Goal: Book appointment/travel/reservation

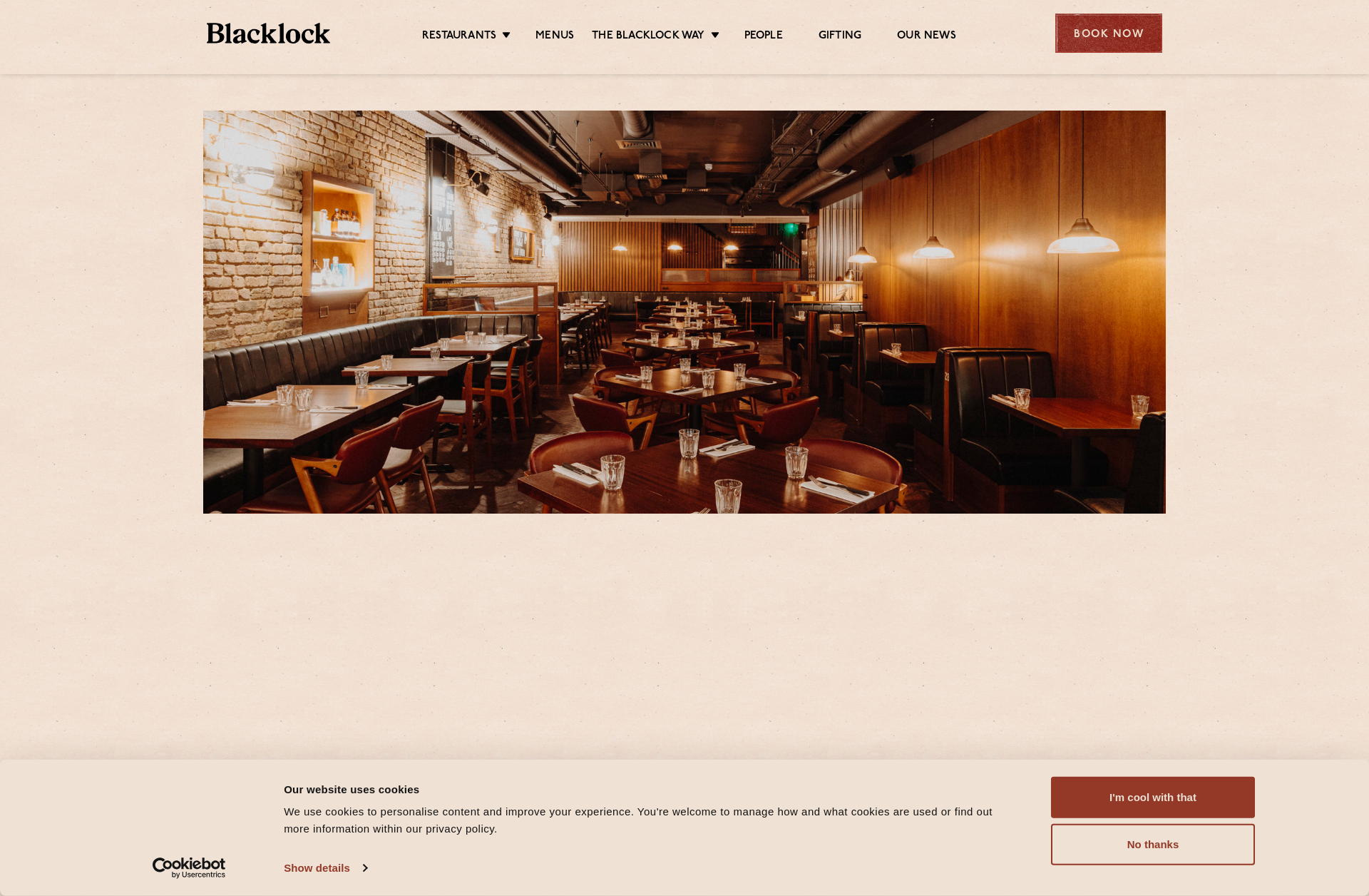
click at [1127, 36] on div "Book Now" at bounding box center [1108, 32] width 107 height 39
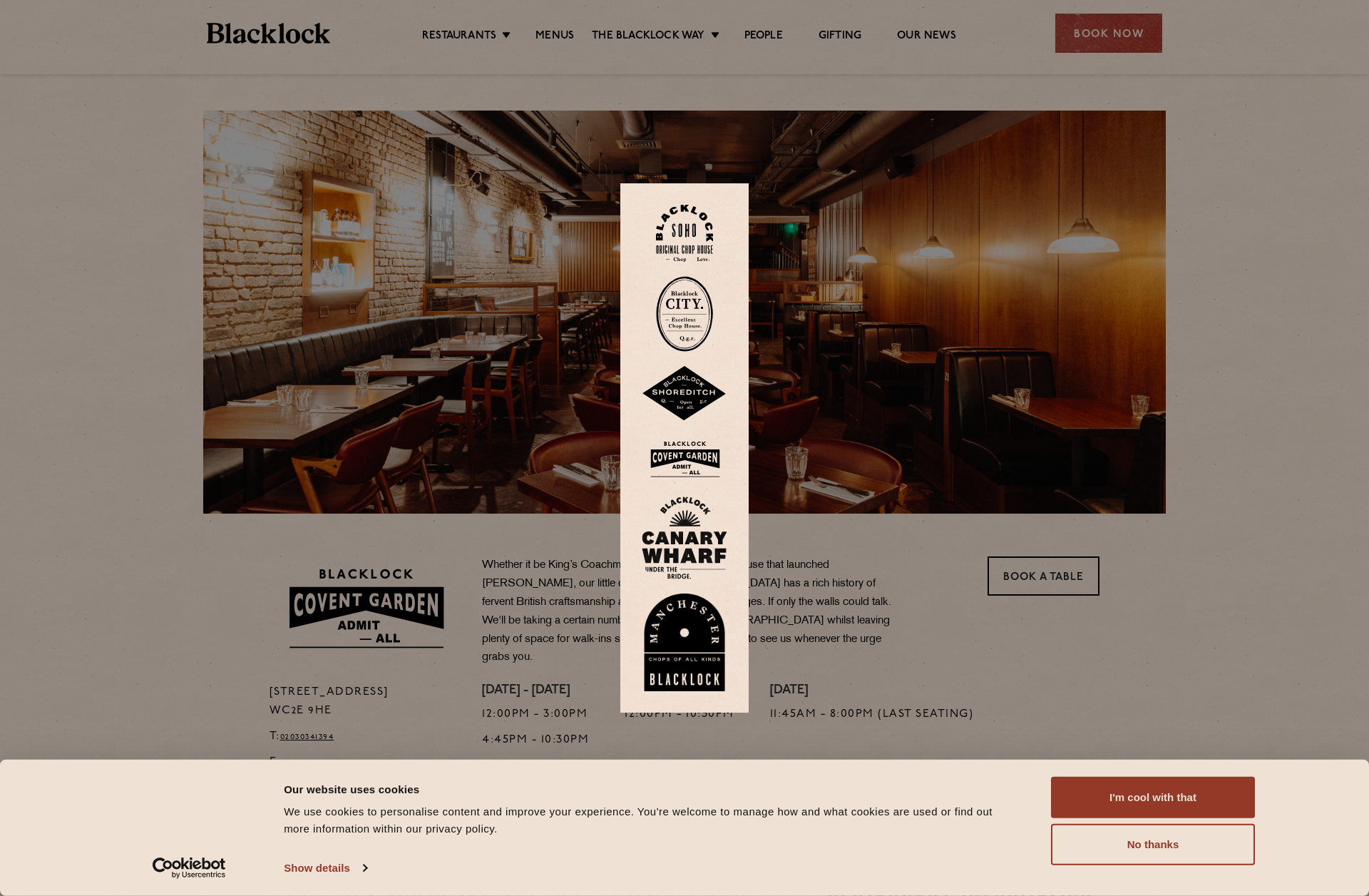
click at [686, 453] on img at bounding box center [684, 459] width 85 height 46
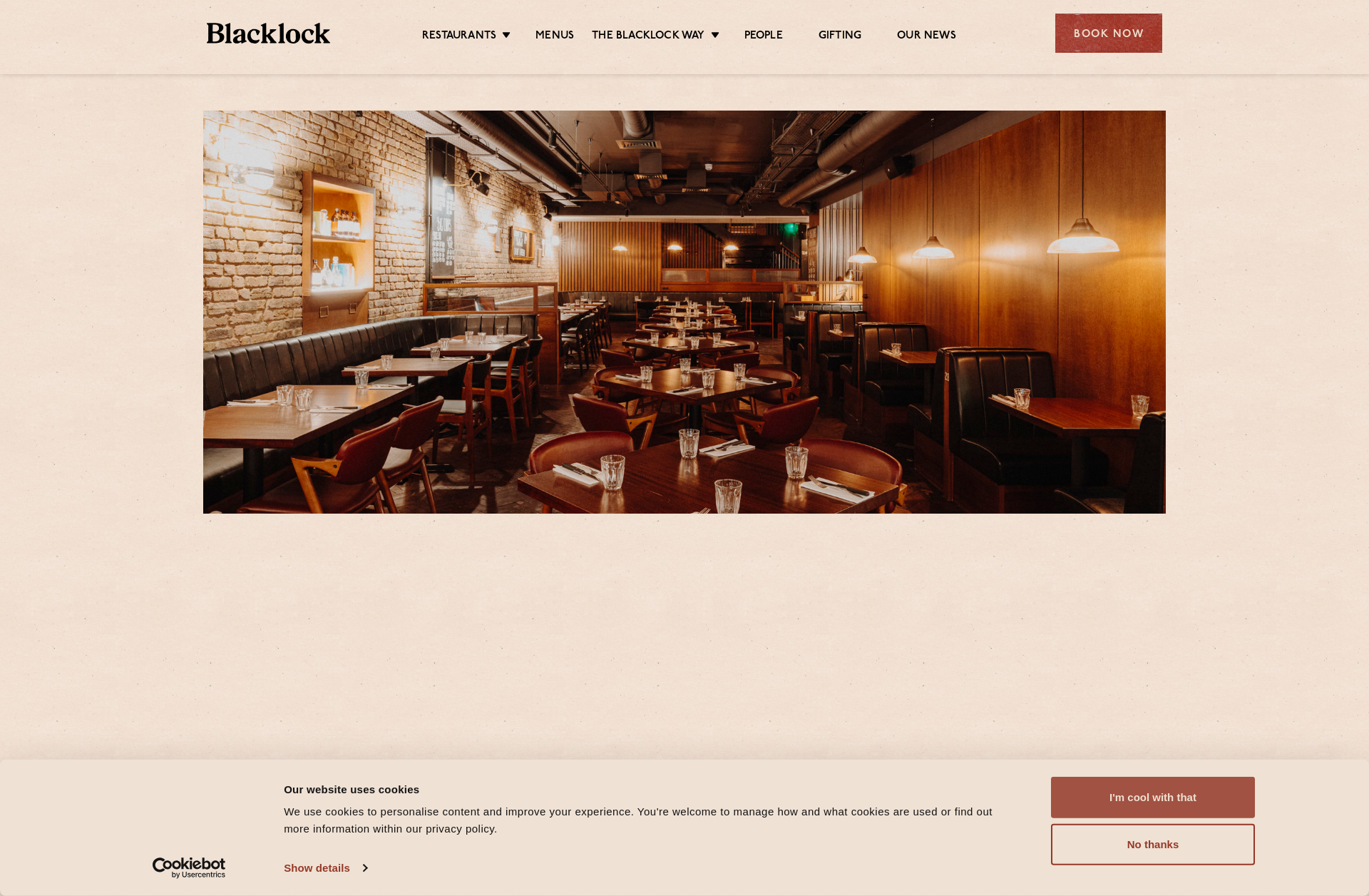
click at [1199, 795] on button "I'm cool with that" at bounding box center [1153, 797] width 204 height 42
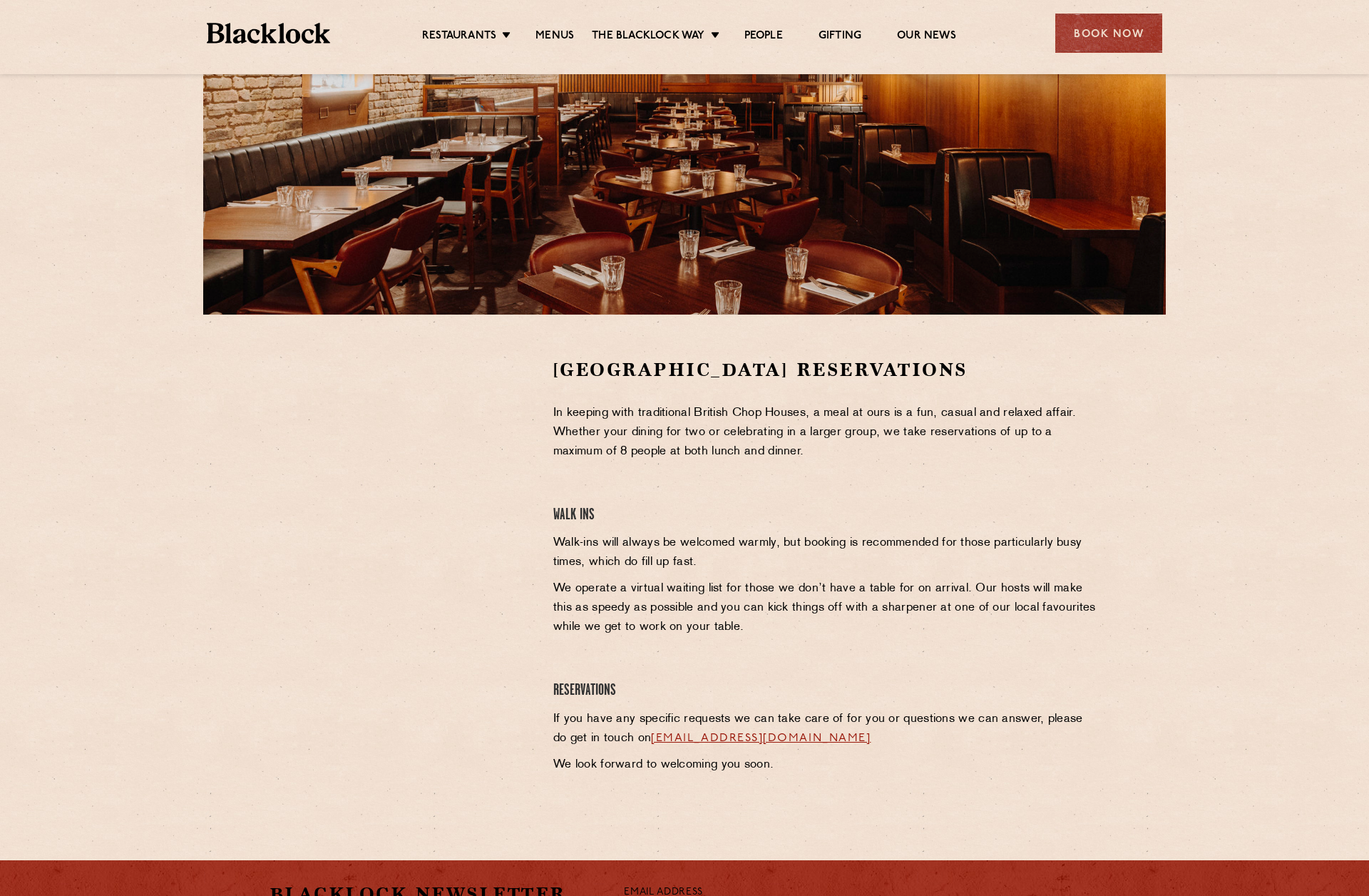
scroll to position [229, 0]
